Goal: Connect with others: Connect with others

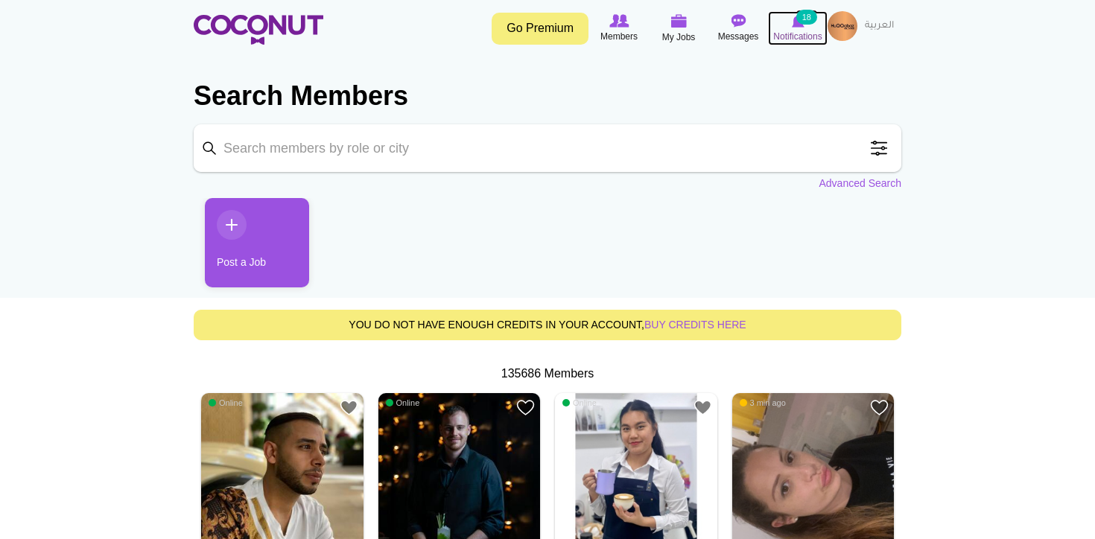
click at [793, 32] on span "Notifications" at bounding box center [797, 36] width 48 height 15
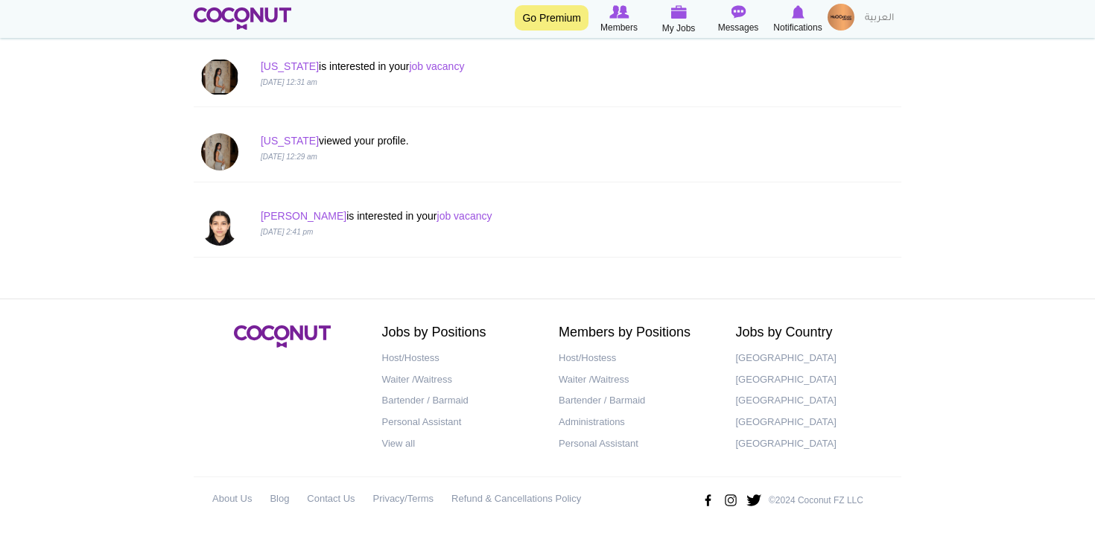
scroll to position [1362, 0]
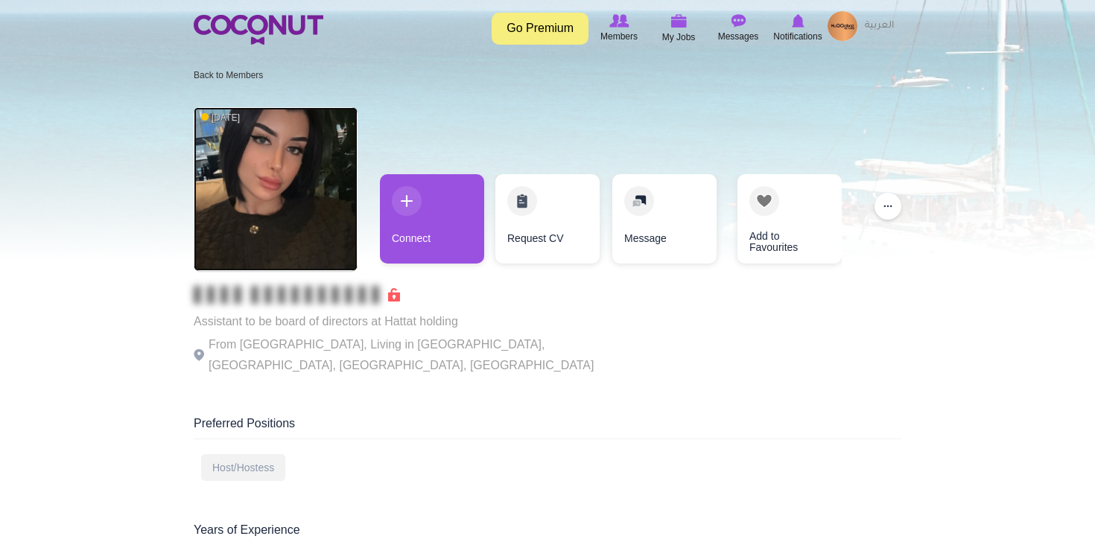
click at [271, 218] on img at bounding box center [276, 189] width 164 height 164
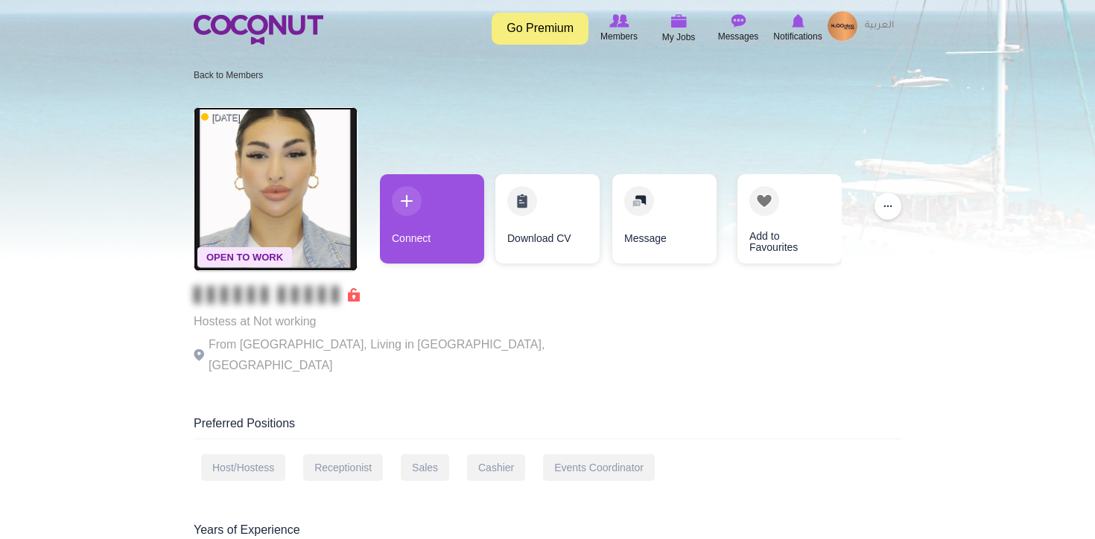
click at [287, 204] on img at bounding box center [276, 189] width 164 height 164
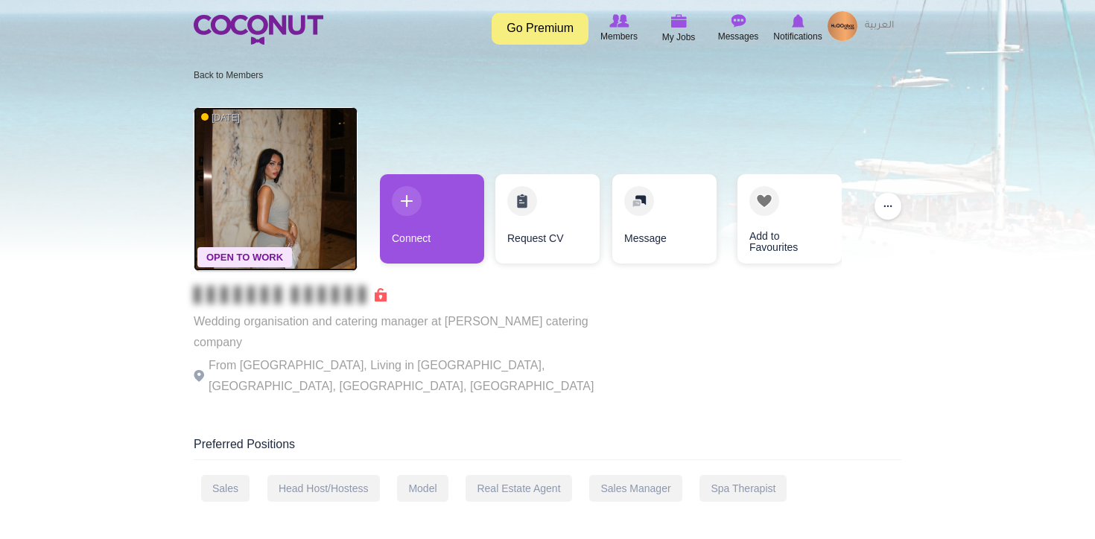
click at [268, 203] on img at bounding box center [276, 189] width 164 height 164
